Goal: Task Accomplishment & Management: Use online tool/utility

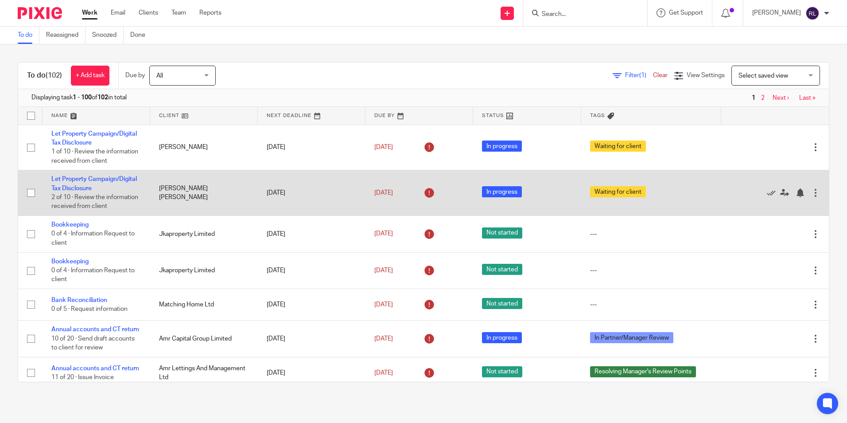
scroll to position [1587, 0]
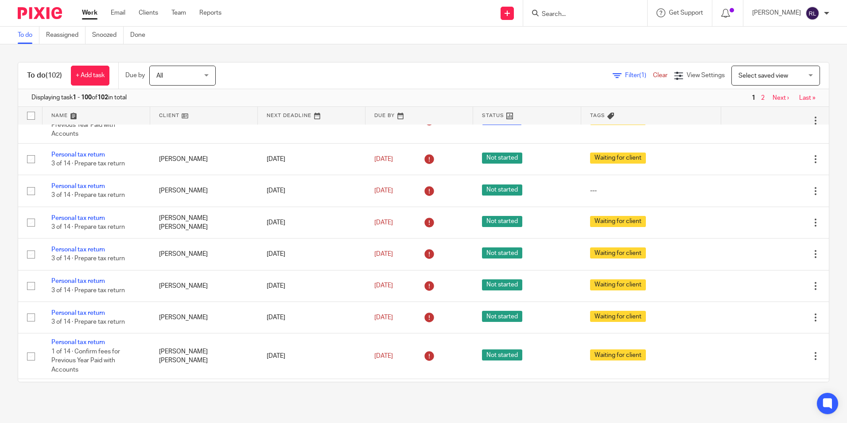
click at [74, 34] on td "Personal tax return 3 of 14 · Prepare tax return" at bounding box center [97, 18] width 108 height 31
click at [75, 17] on link "Personal tax return" at bounding box center [78, 14] width 54 height 6
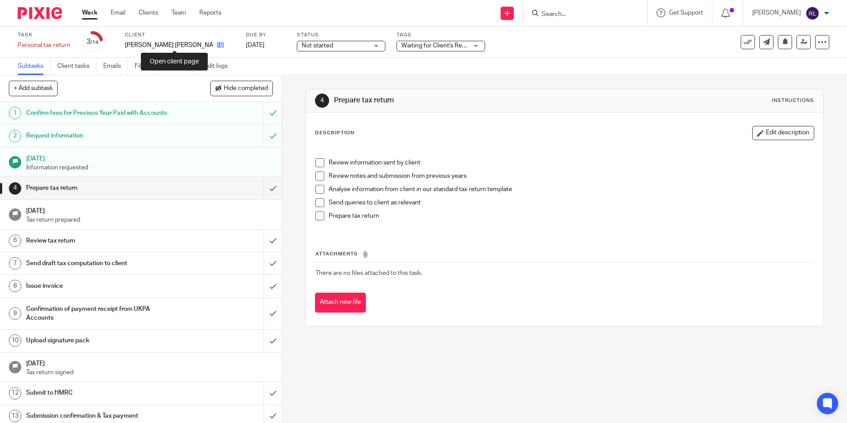
click at [217, 47] on icon at bounding box center [220, 45] width 7 height 7
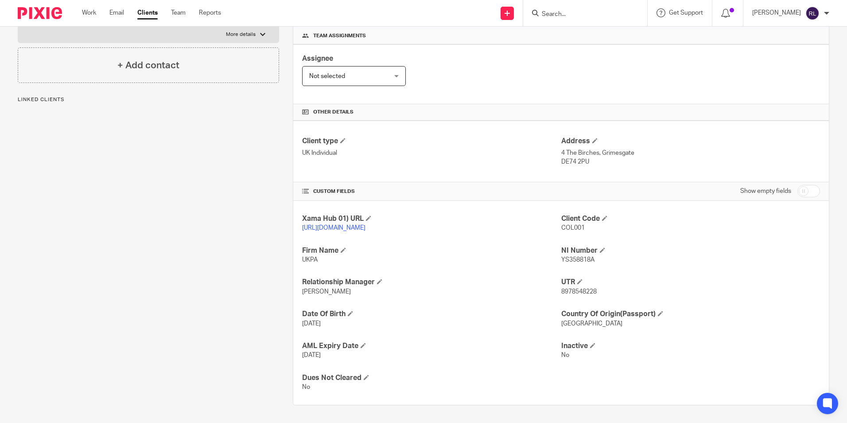
scroll to position [140, 0]
click at [575, 293] on span "8978548228" at bounding box center [578, 291] width 35 height 6
copy span "8978548228"
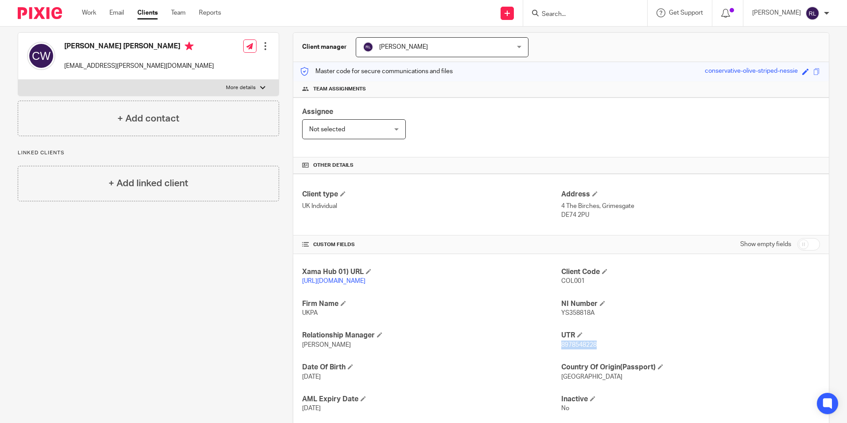
scroll to position [0, 0]
